Goal: Navigation & Orientation: Find specific page/section

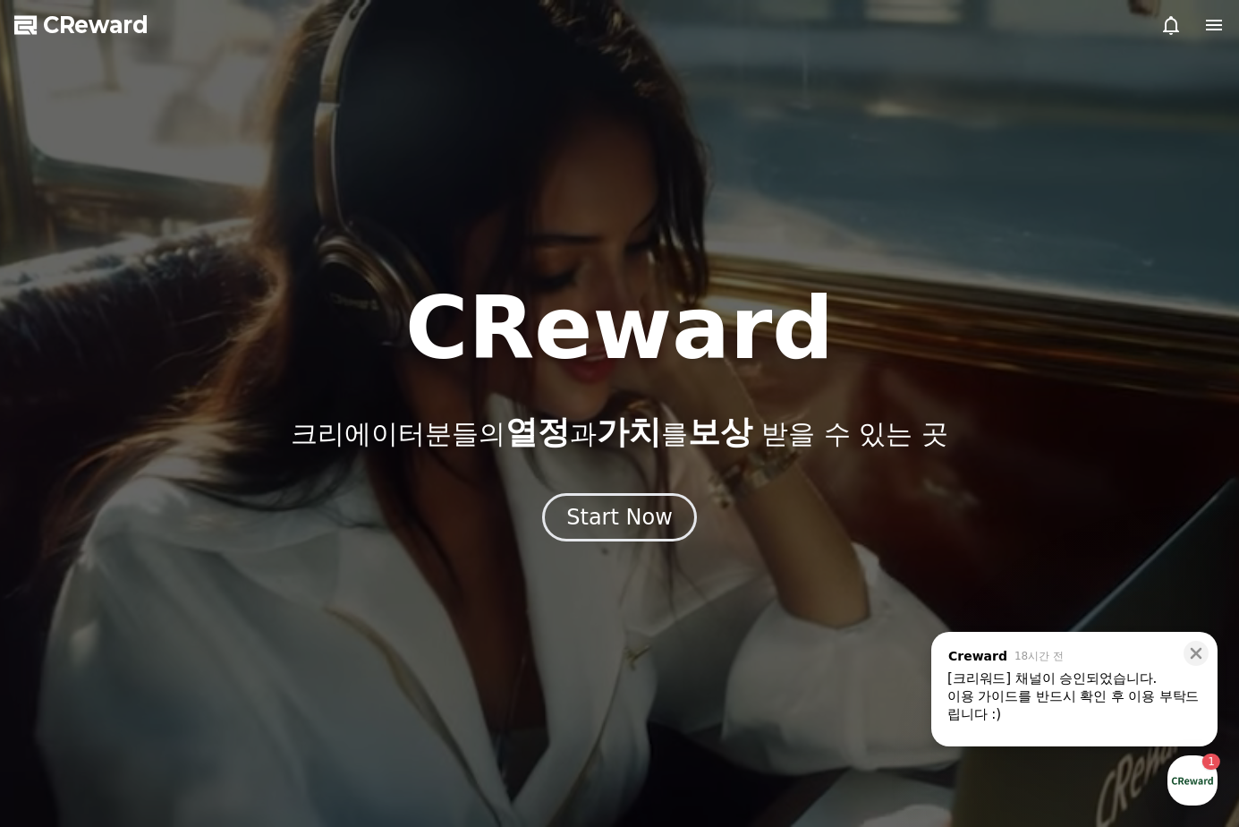
click at [1076, 678] on div "[크리워드] 채널이 승인되었습니다." at bounding box center [1075, 678] width 254 height 18
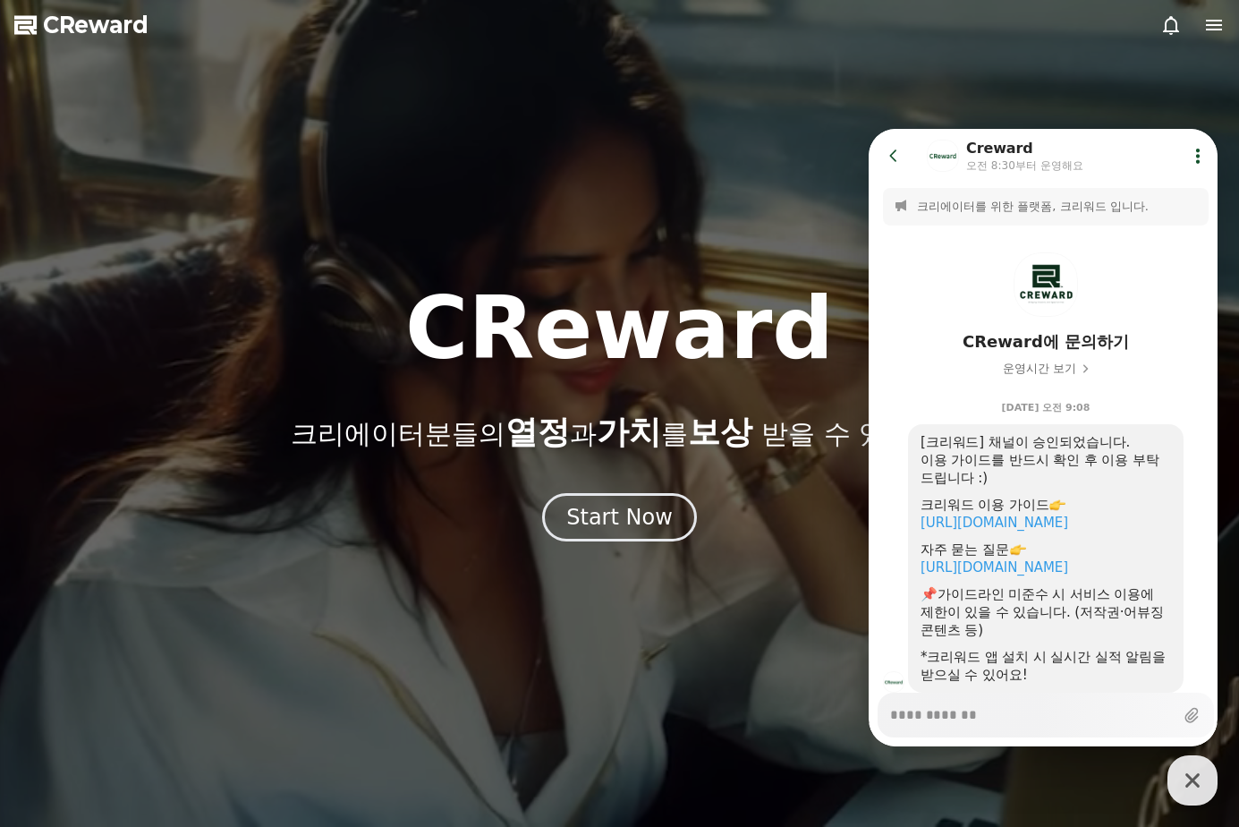
scroll to position [55, 0]
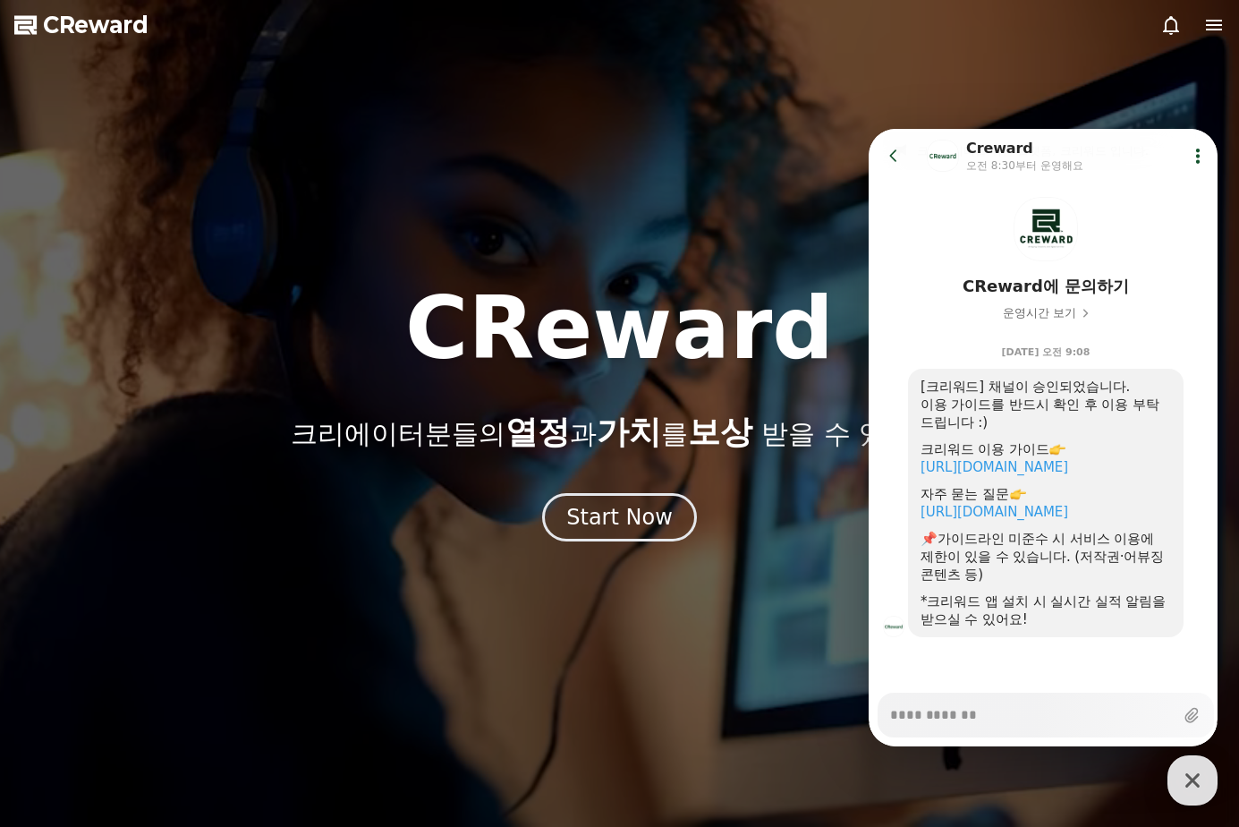
type textarea "*"
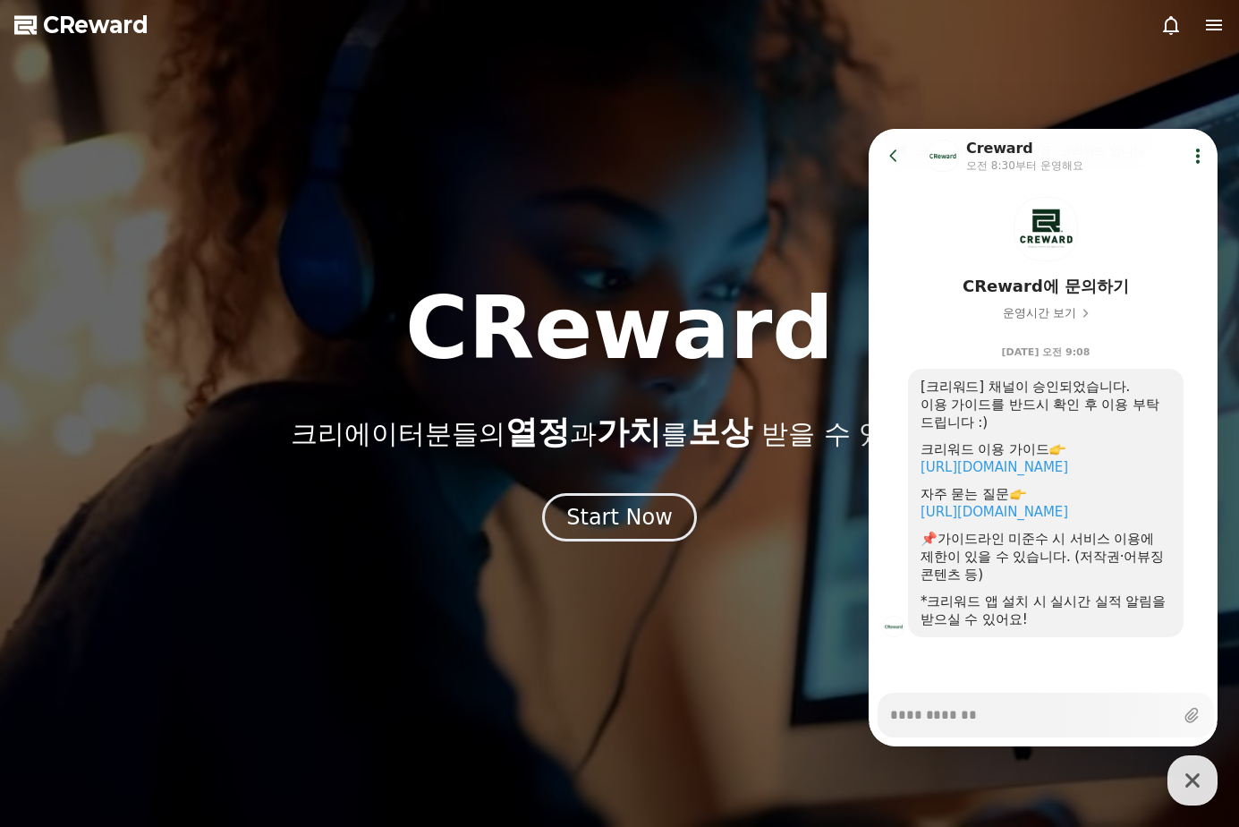
click at [889, 154] on icon at bounding box center [894, 156] width 18 height 18
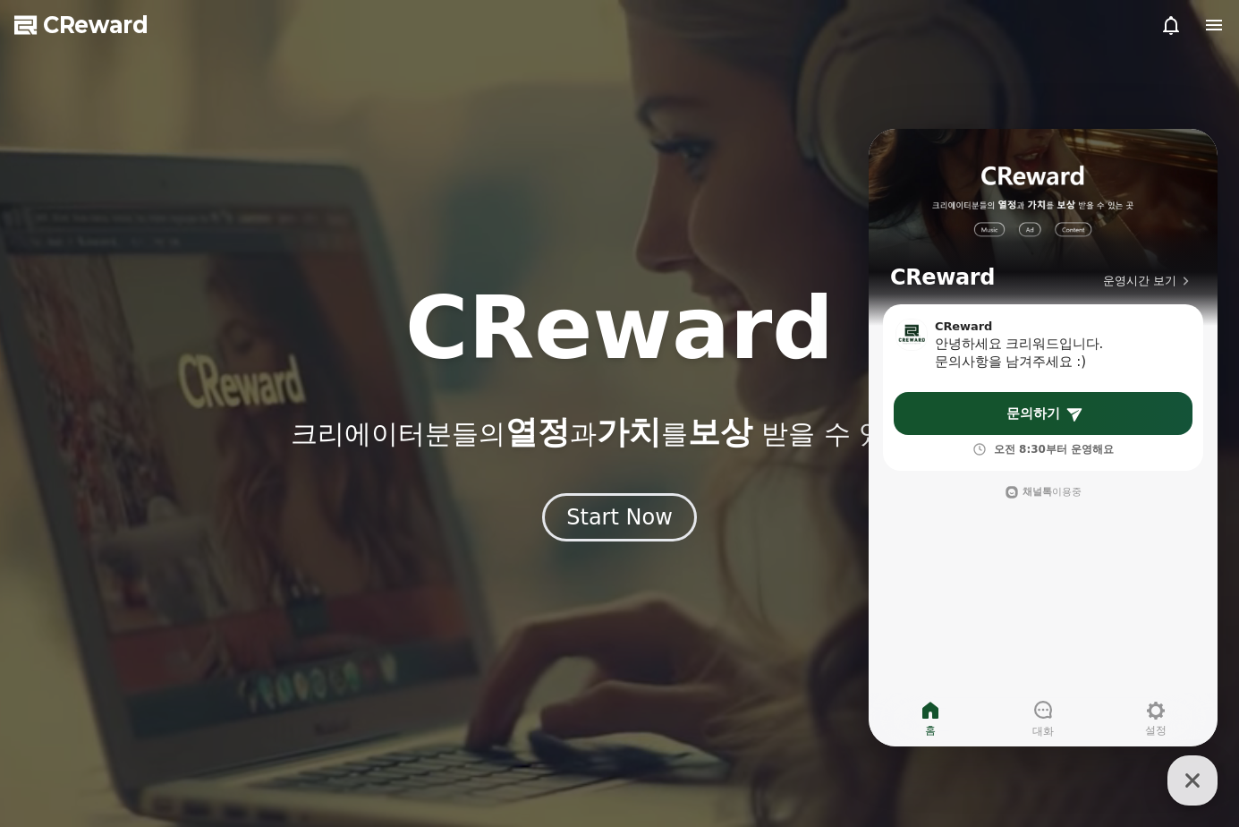
click at [1183, 772] on icon "button" at bounding box center [1193, 780] width 32 height 32
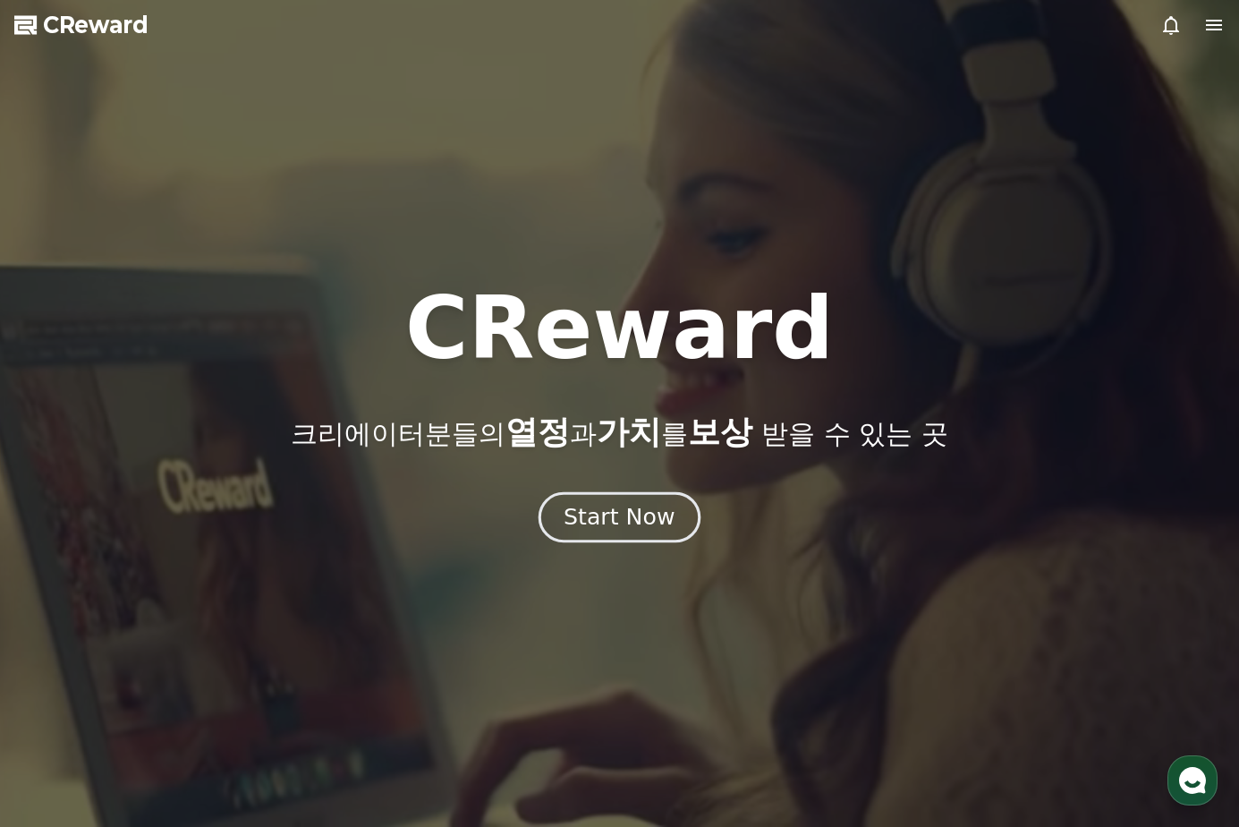
click at [632, 531] on div "Start Now" at bounding box center [619, 517] width 111 height 30
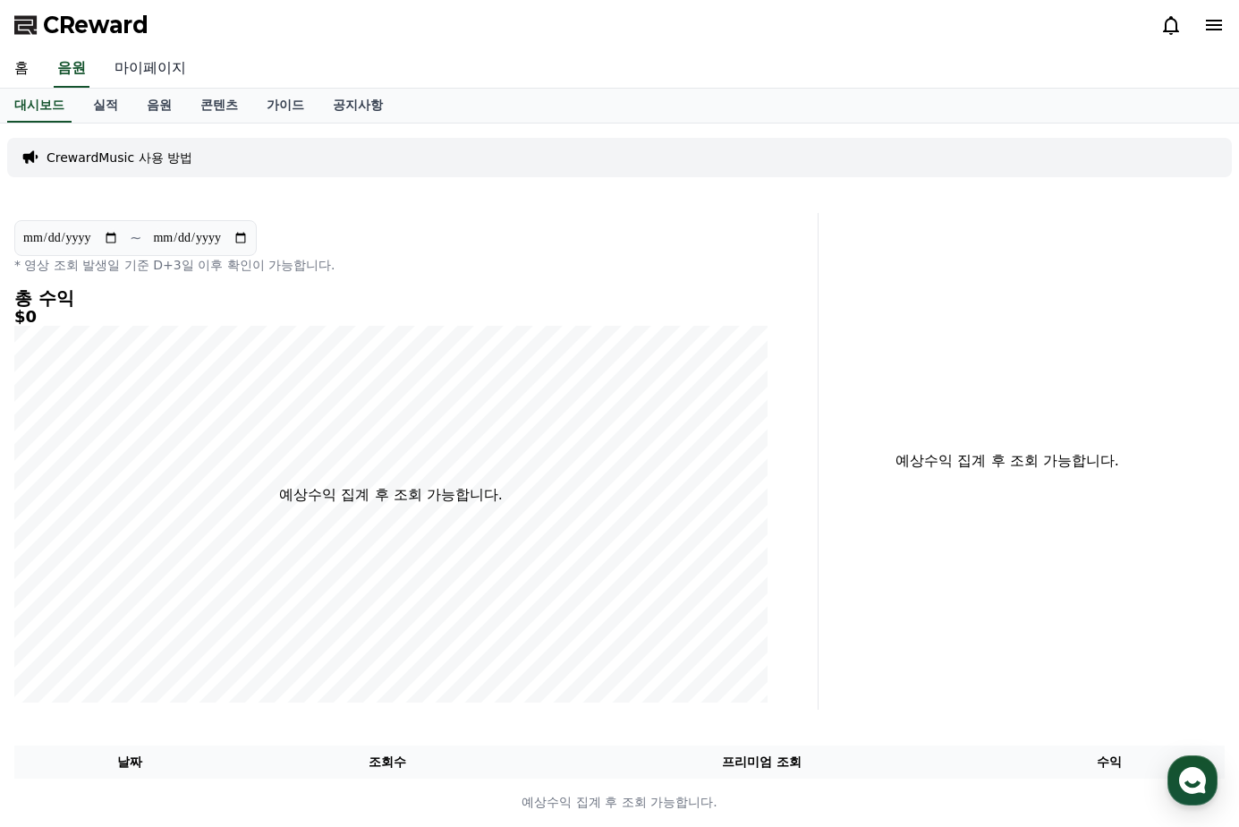
click at [140, 60] on link "마이페이지" at bounding box center [150, 69] width 100 height 38
select select "**********"
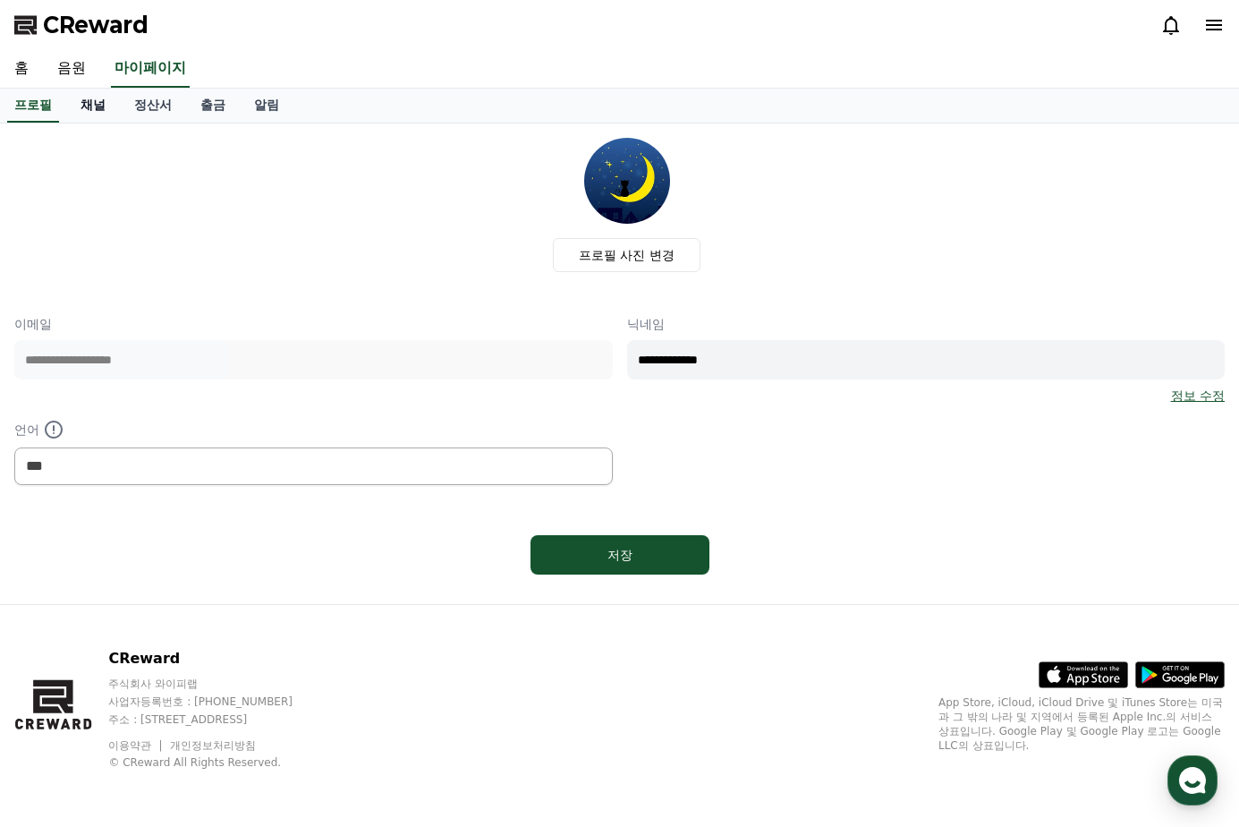
click at [92, 105] on link "채널" at bounding box center [93, 106] width 54 height 34
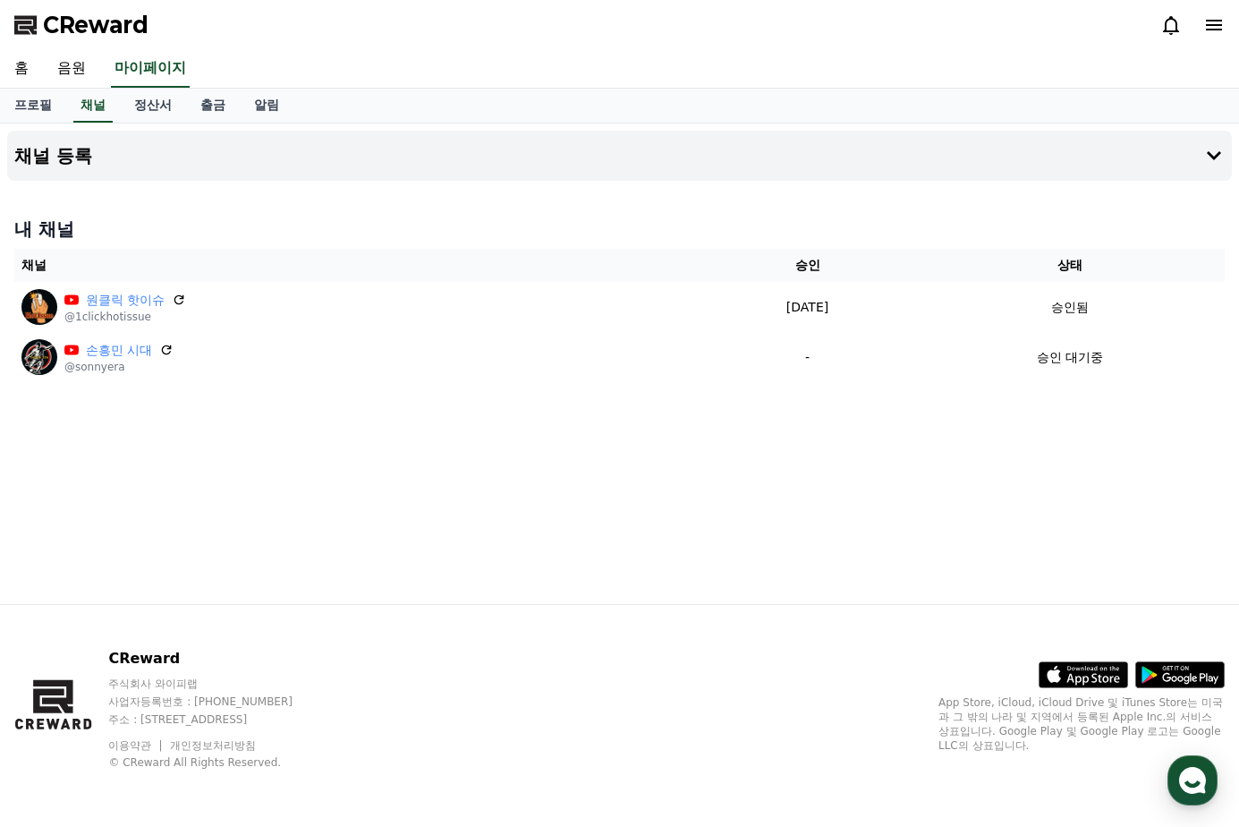
click at [901, 79] on div "홈 음원 마이페이지" at bounding box center [619, 69] width 1239 height 38
